Goal: Task Accomplishment & Management: Use online tool/utility

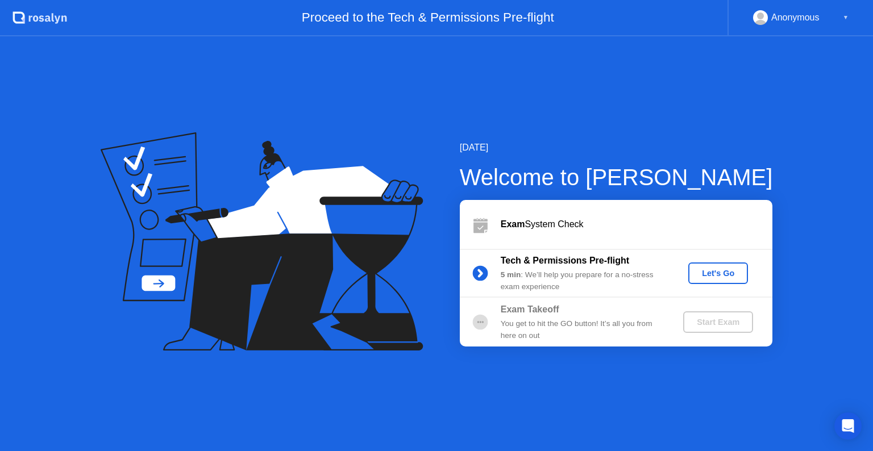
click at [722, 263] on button "Let's Go" at bounding box center [718, 274] width 60 height 22
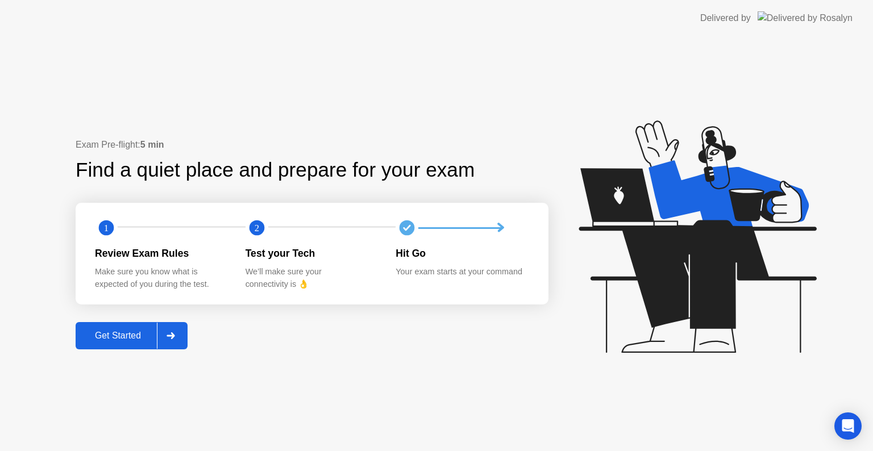
click at [126, 341] on div "Get Started" at bounding box center [118, 336] width 78 height 10
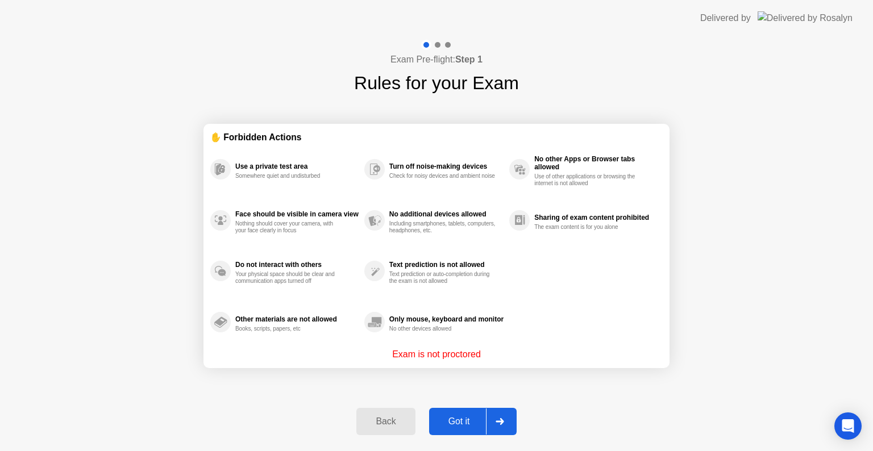
click at [460, 418] on div "Got it" at bounding box center [458, 422] width 53 height 10
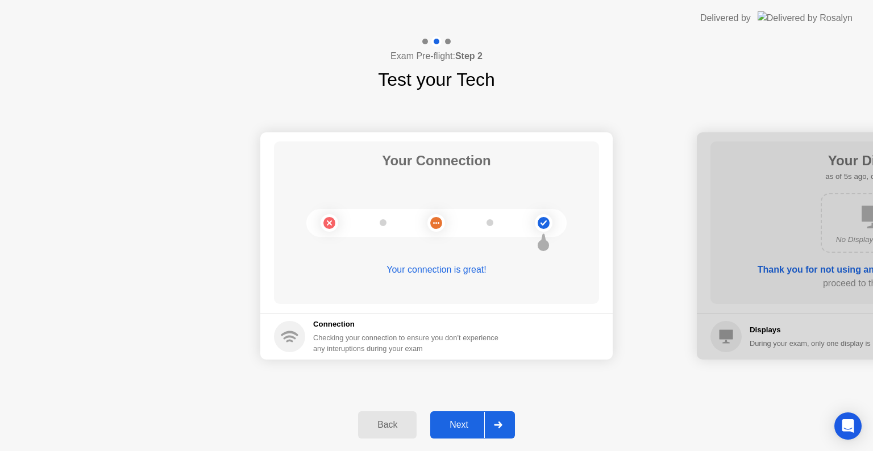
click at [468, 427] on div "Next" at bounding box center [459, 425] width 51 height 10
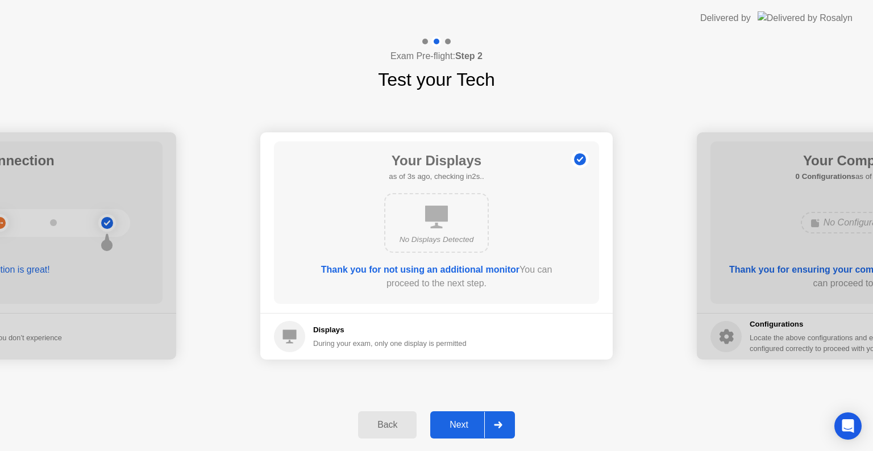
click at [468, 427] on div "Next" at bounding box center [459, 425] width 51 height 10
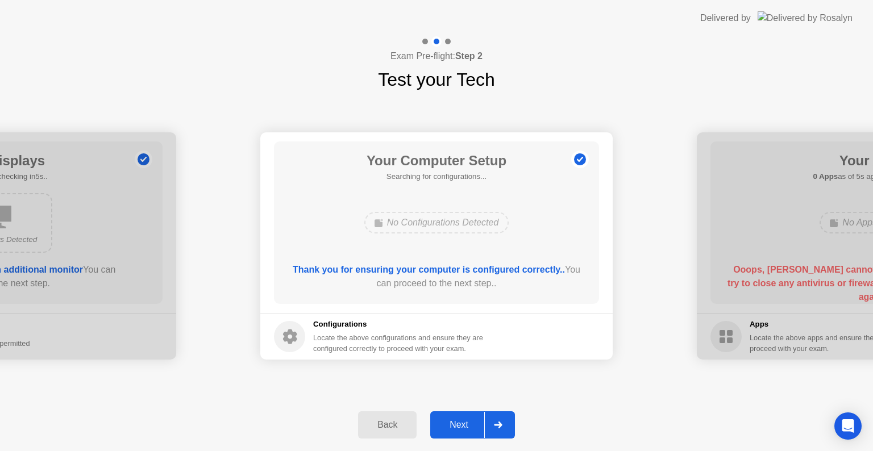
click at [468, 427] on div "Next" at bounding box center [459, 425] width 51 height 10
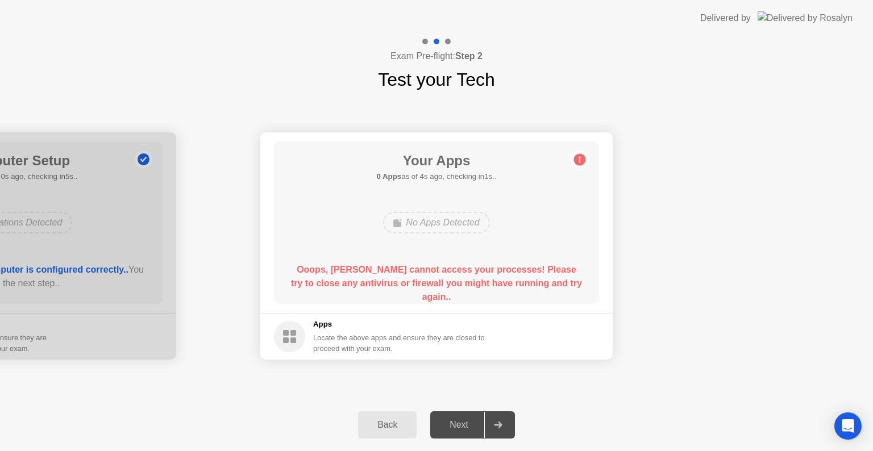
click at [781, 40] on div "Exam Pre-flight: Step 2 Test your Tech" at bounding box center [436, 64] width 873 height 57
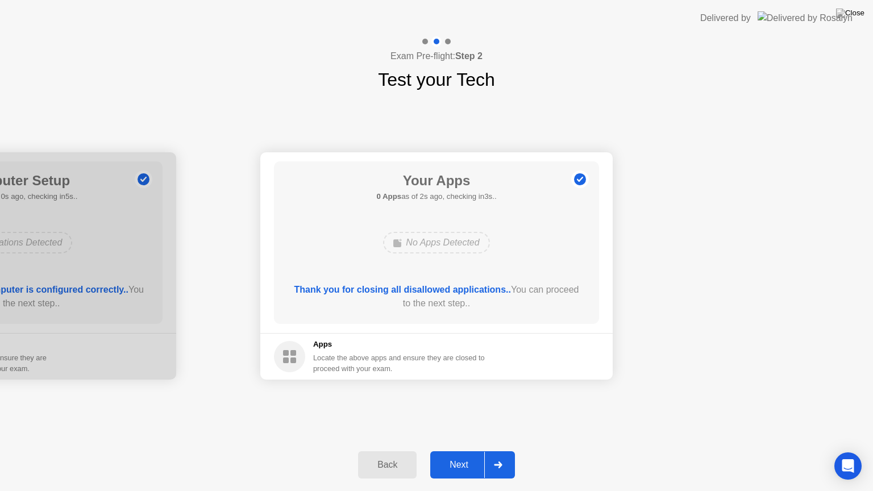
click at [464, 451] on div "Next" at bounding box center [459, 465] width 51 height 10
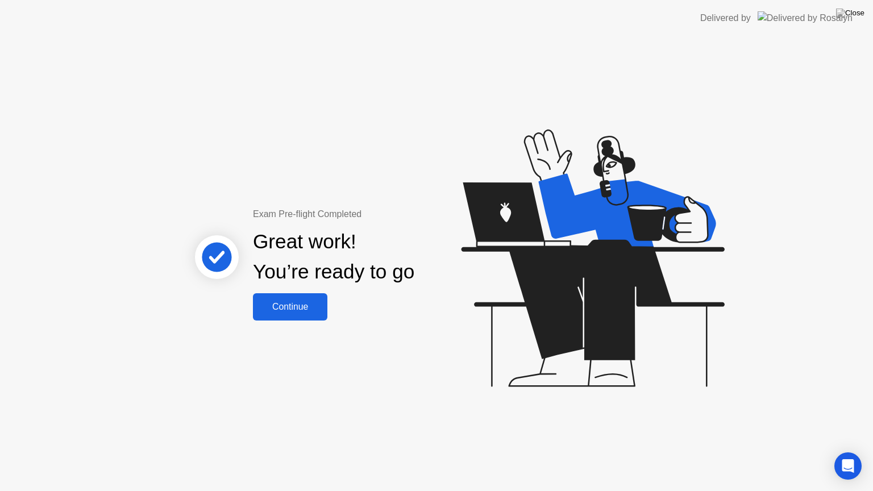
click at [284, 298] on button "Continue" at bounding box center [290, 306] width 74 height 27
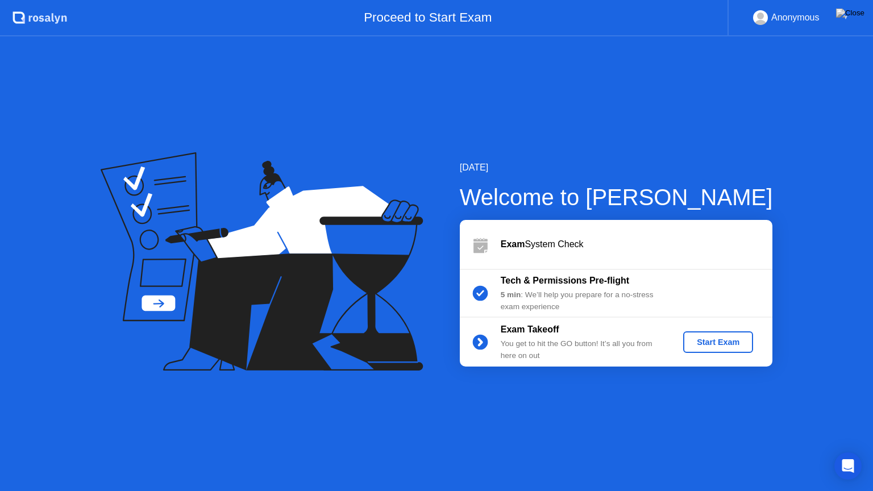
click at [723, 338] on div "Start Exam" at bounding box center [718, 342] width 61 height 9
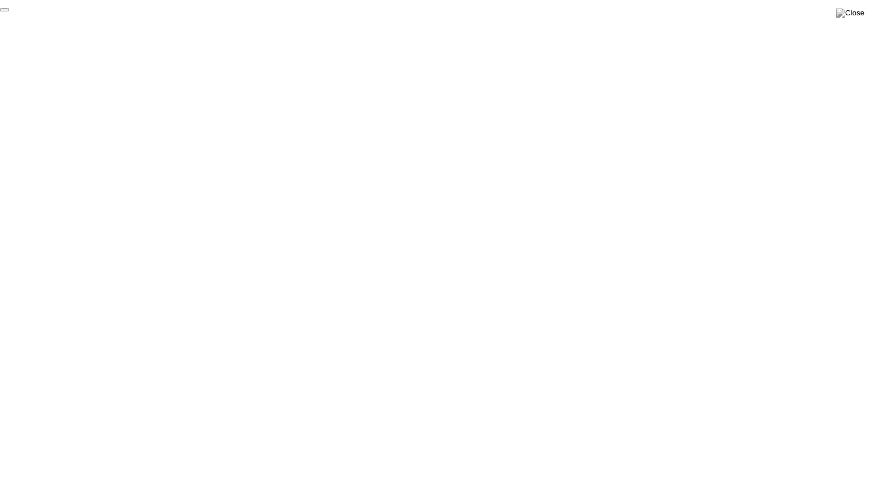
click at [9, 11] on button "End Proctoring Session" at bounding box center [4, 9] width 9 height 3
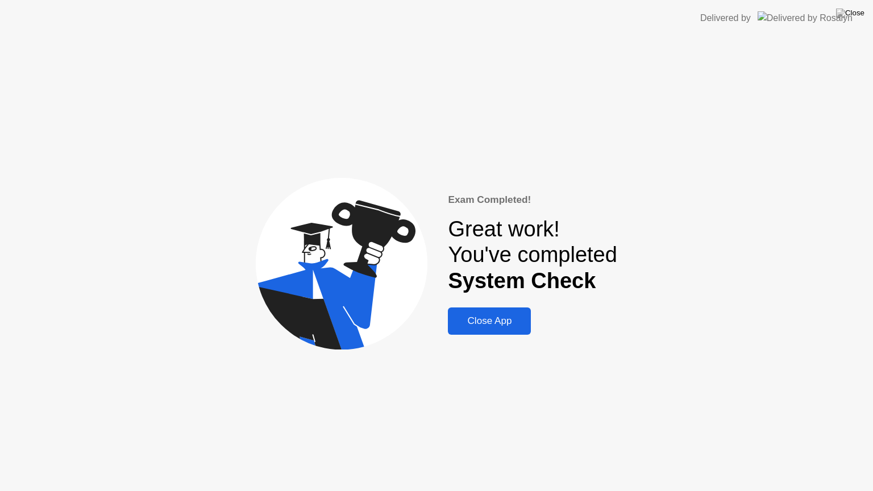
click at [496, 327] on div "Close App" at bounding box center [489, 320] width 76 height 11
